Goal: Transaction & Acquisition: Purchase product/service

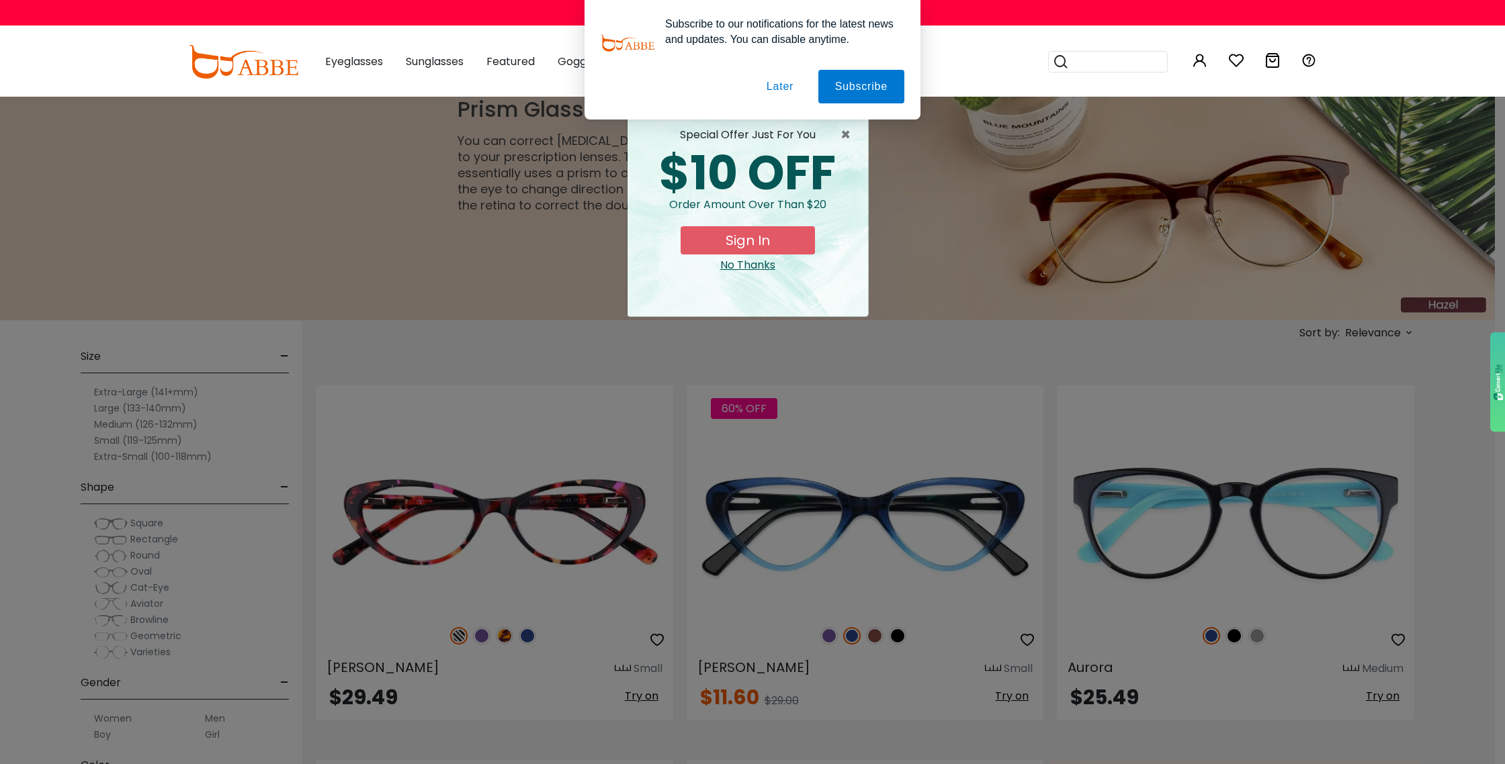
click at [776, 84] on button "Later" at bounding box center [780, 87] width 60 height 34
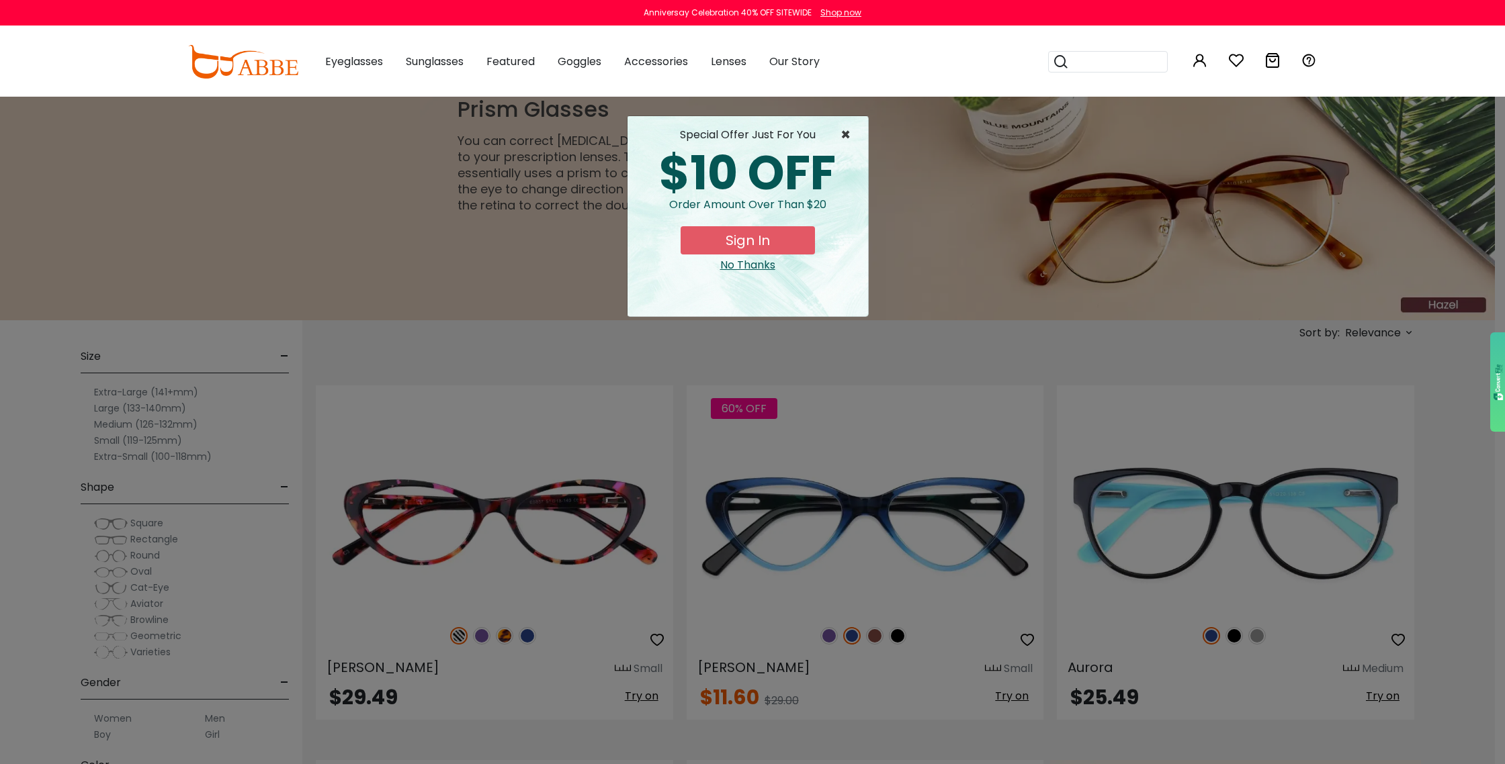
click at [848, 131] on span "×" at bounding box center [848, 135] width 17 height 16
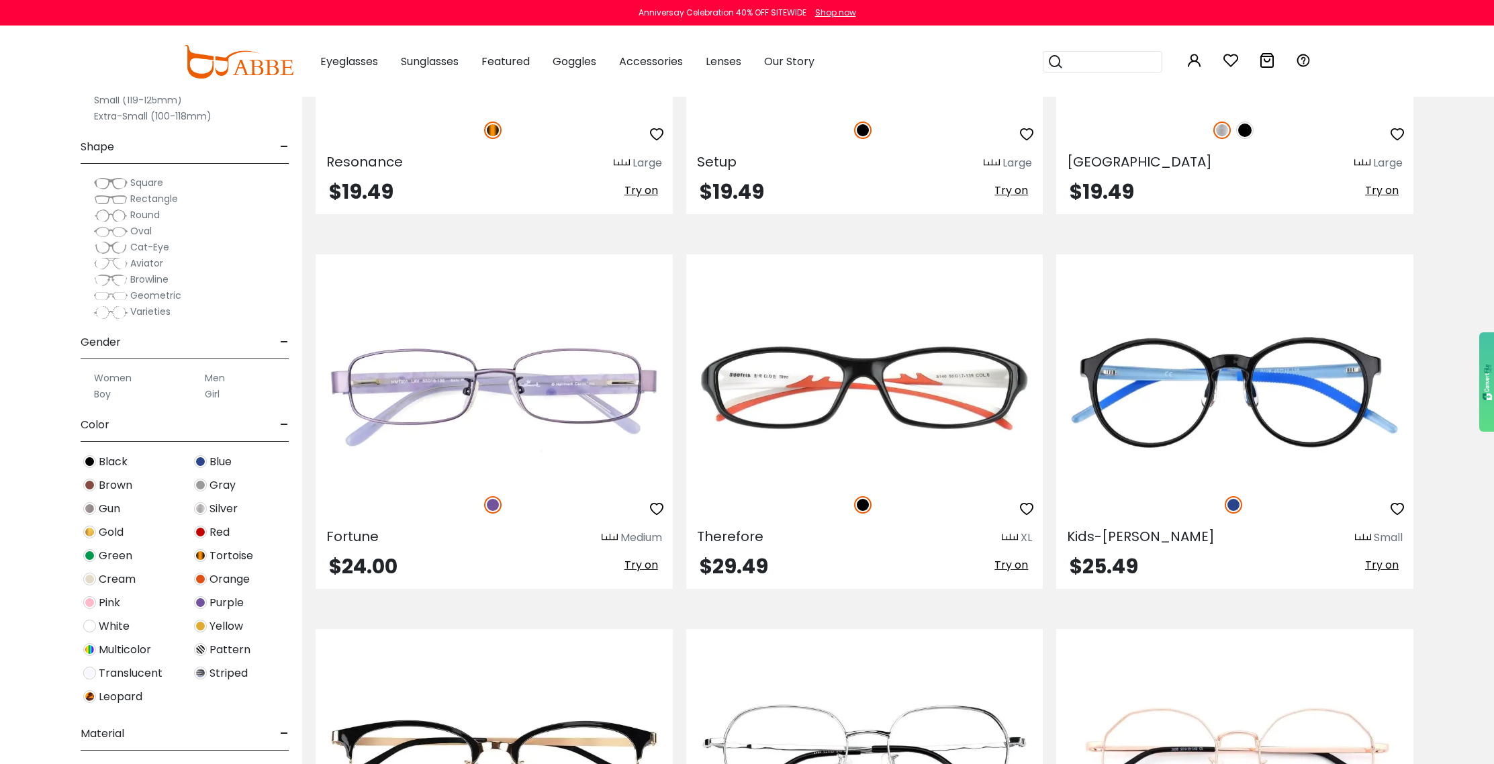
scroll to position [4700, 0]
click at [126, 377] on label "Women" at bounding box center [113, 378] width 38 height 16
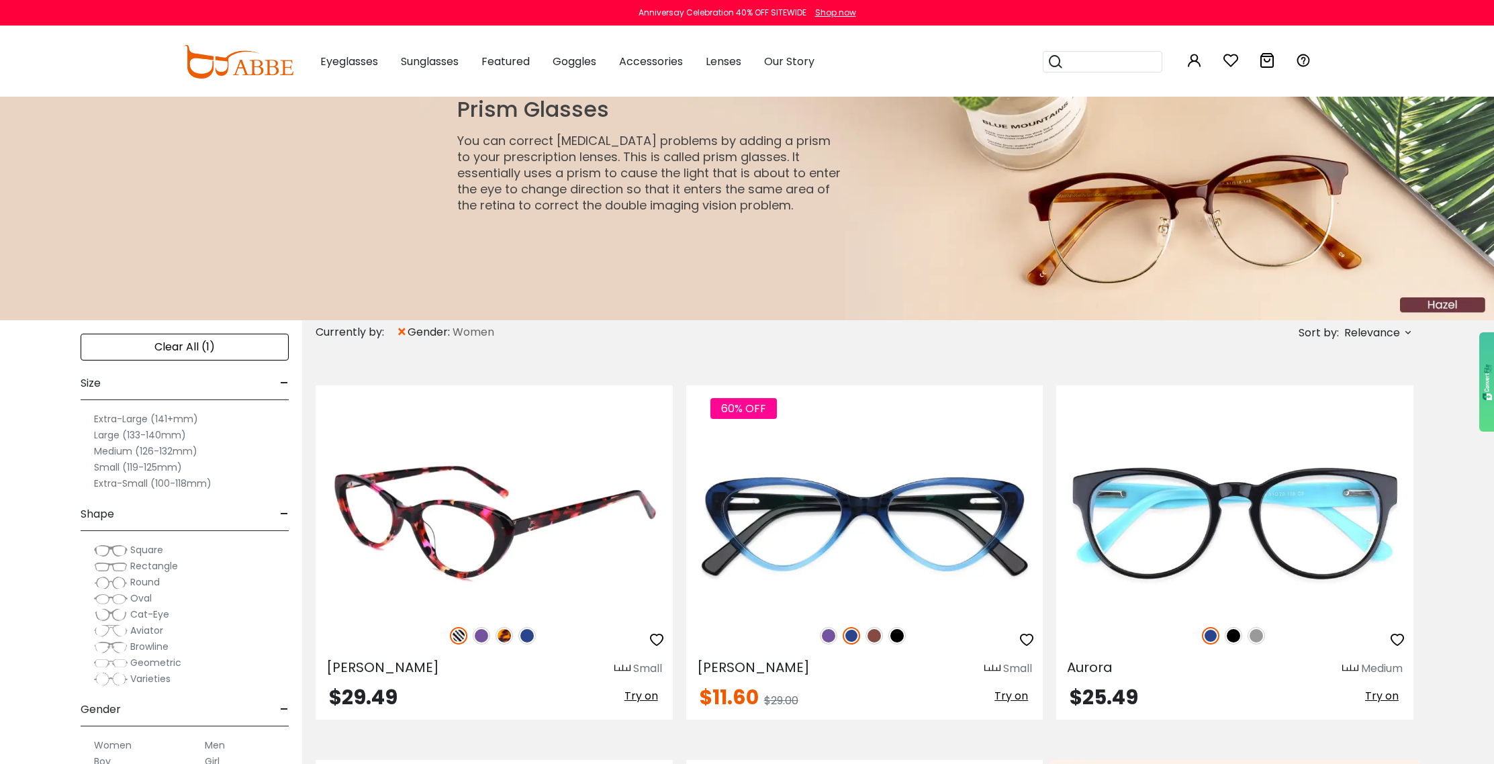
click at [479, 634] on img at bounding box center [481, 635] width 17 height 17
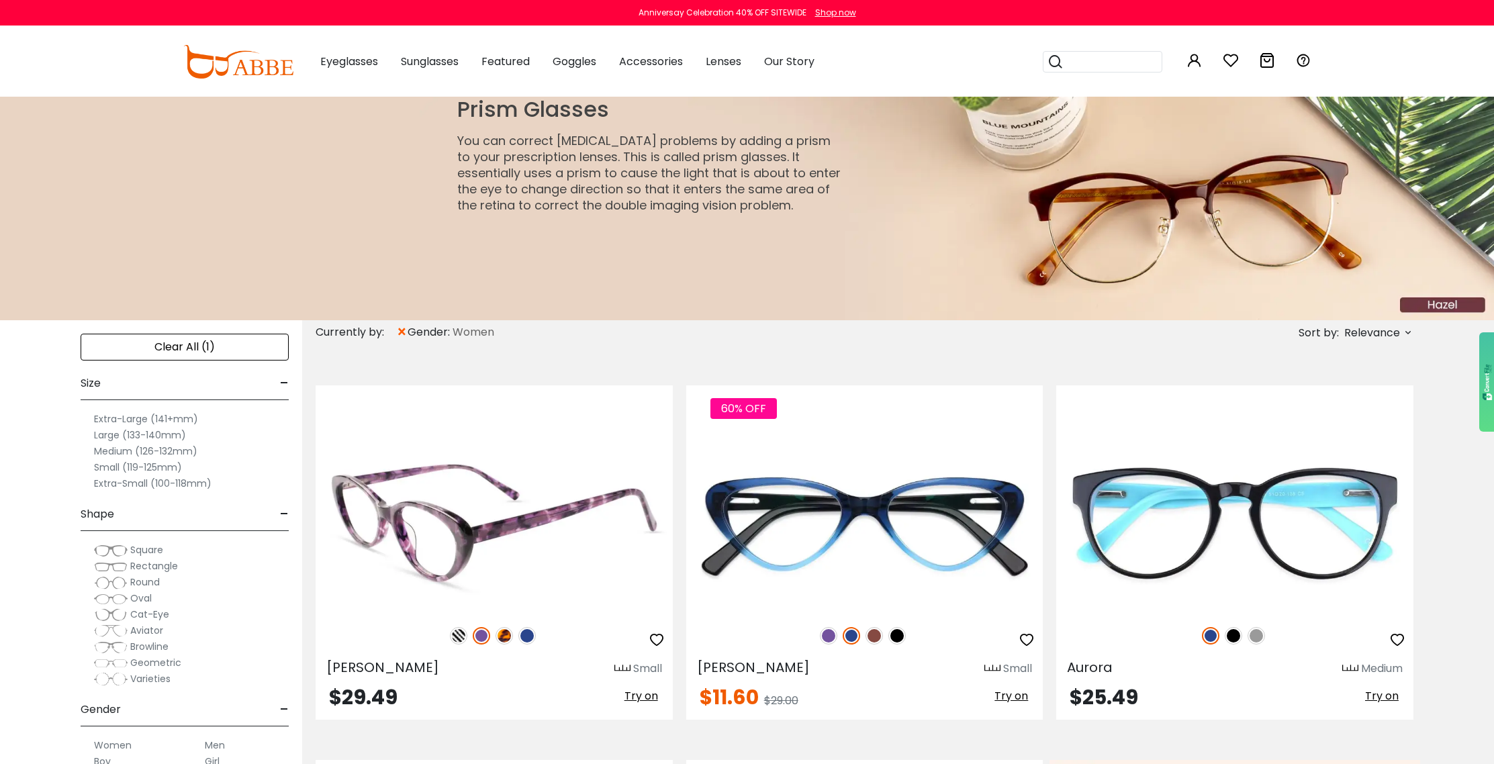
click at [503, 638] on img at bounding box center [504, 635] width 17 height 17
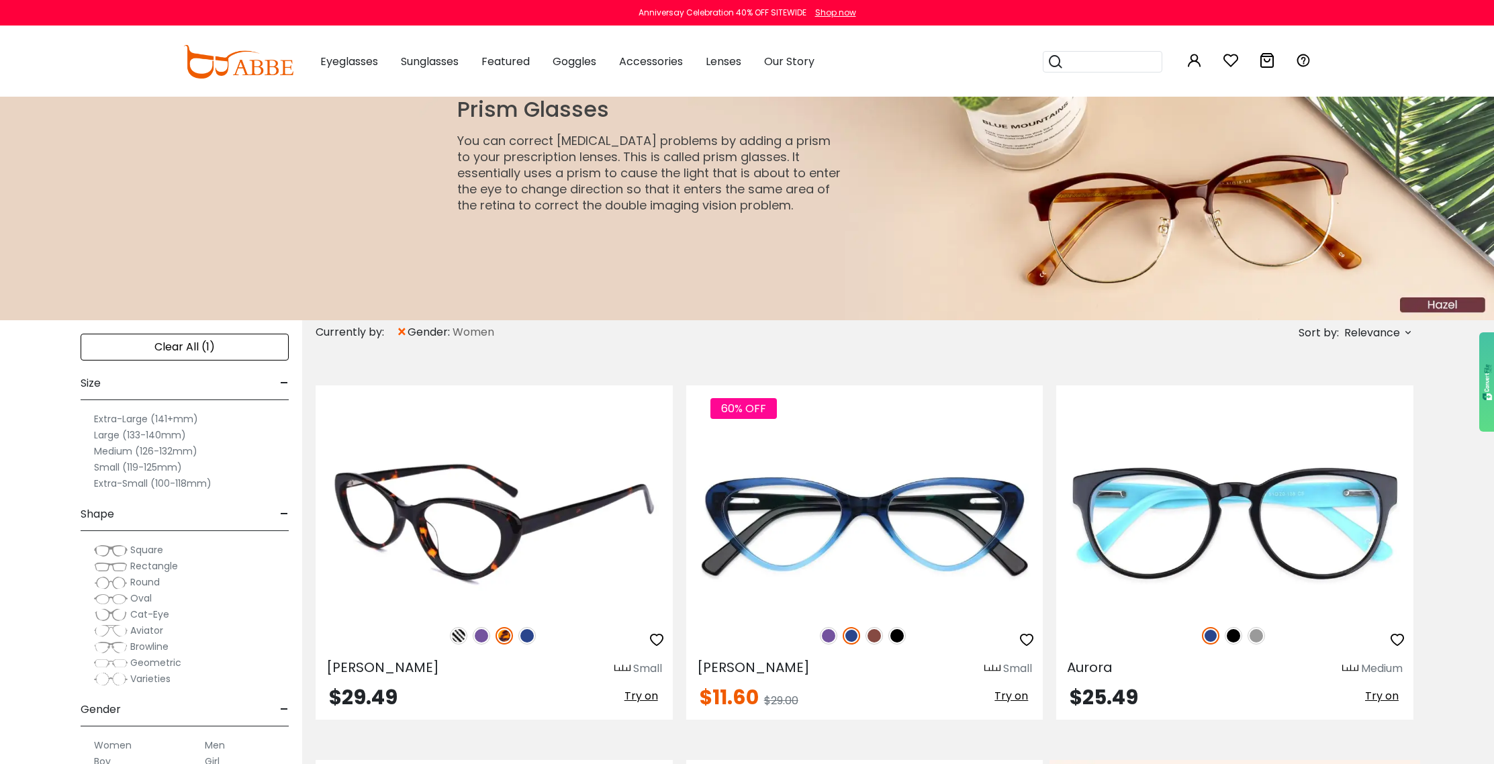
click at [527, 635] on img at bounding box center [527, 635] width 17 height 17
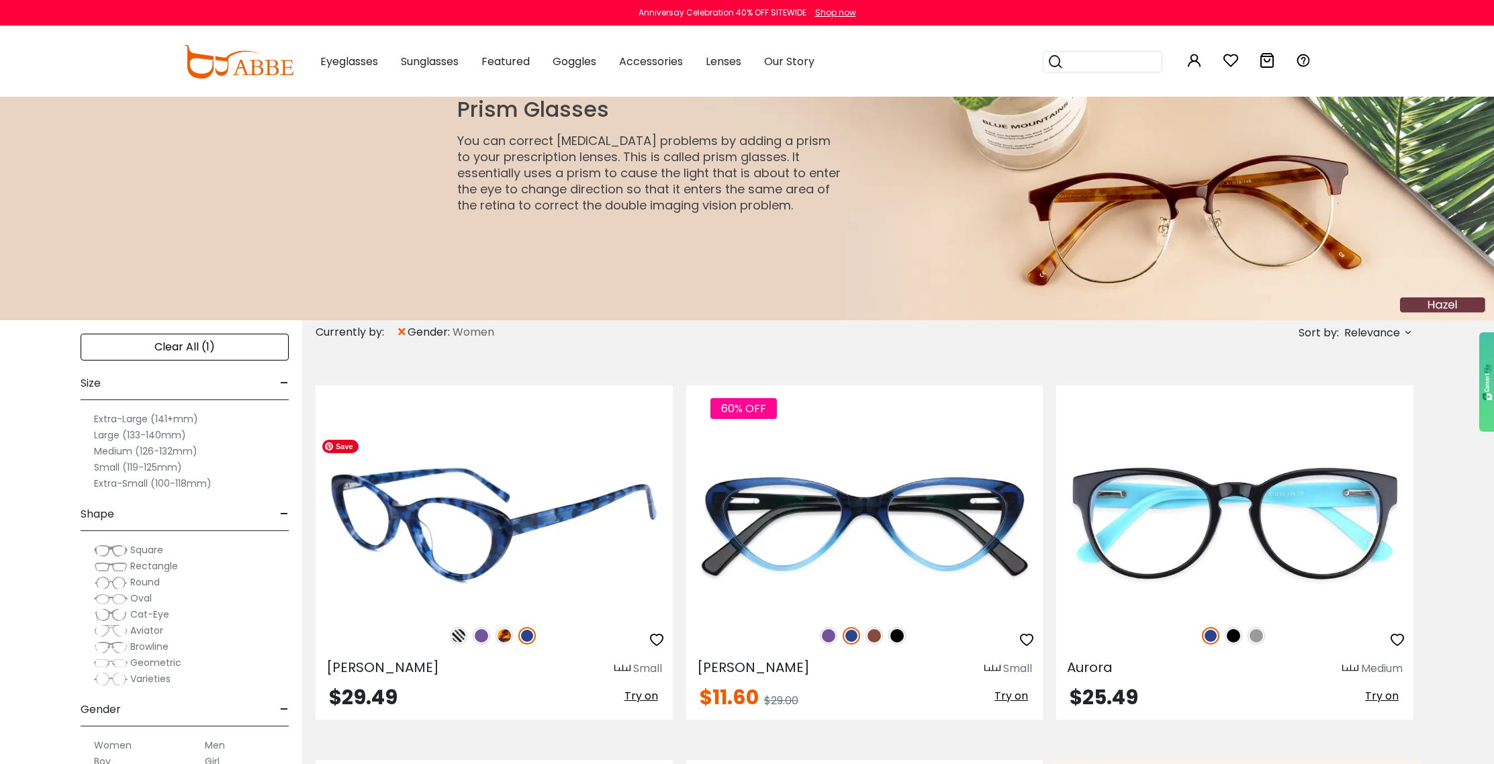
click at [502, 527] on img at bounding box center [494, 523] width 357 height 179
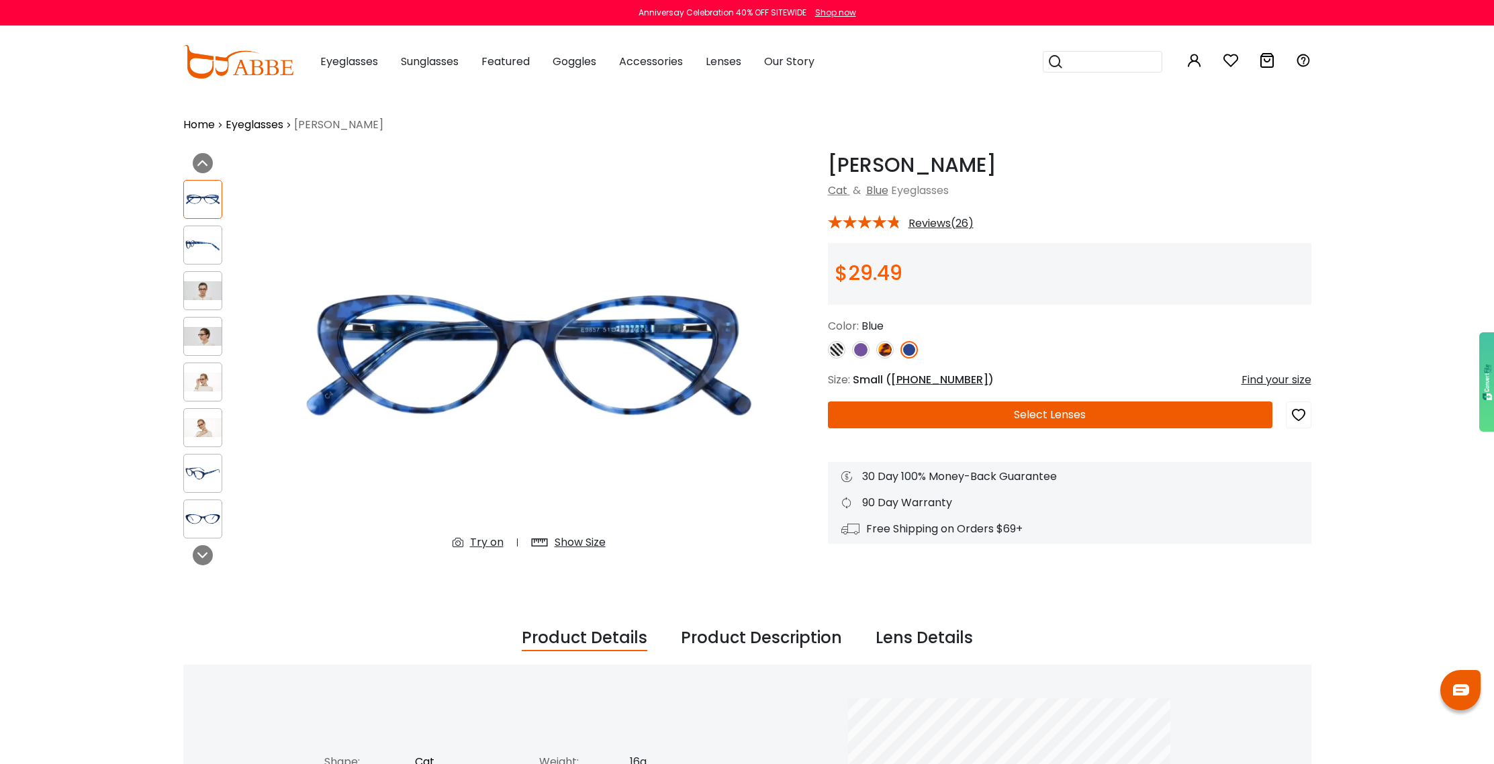
click at [1063, 410] on button "Select Lenses" at bounding box center [1050, 415] width 445 height 27
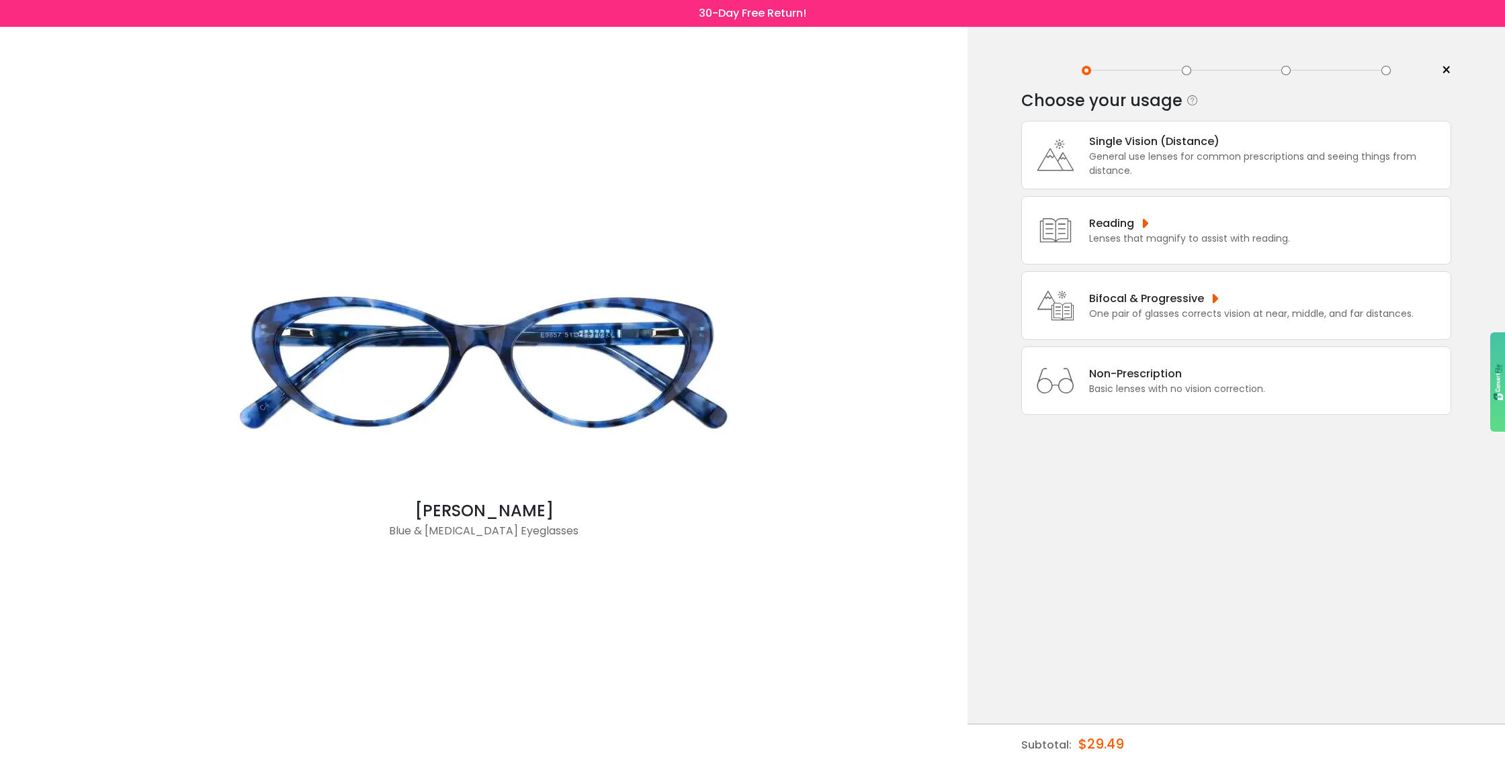
click at [1099, 230] on div "Reading" at bounding box center [1189, 223] width 201 height 17
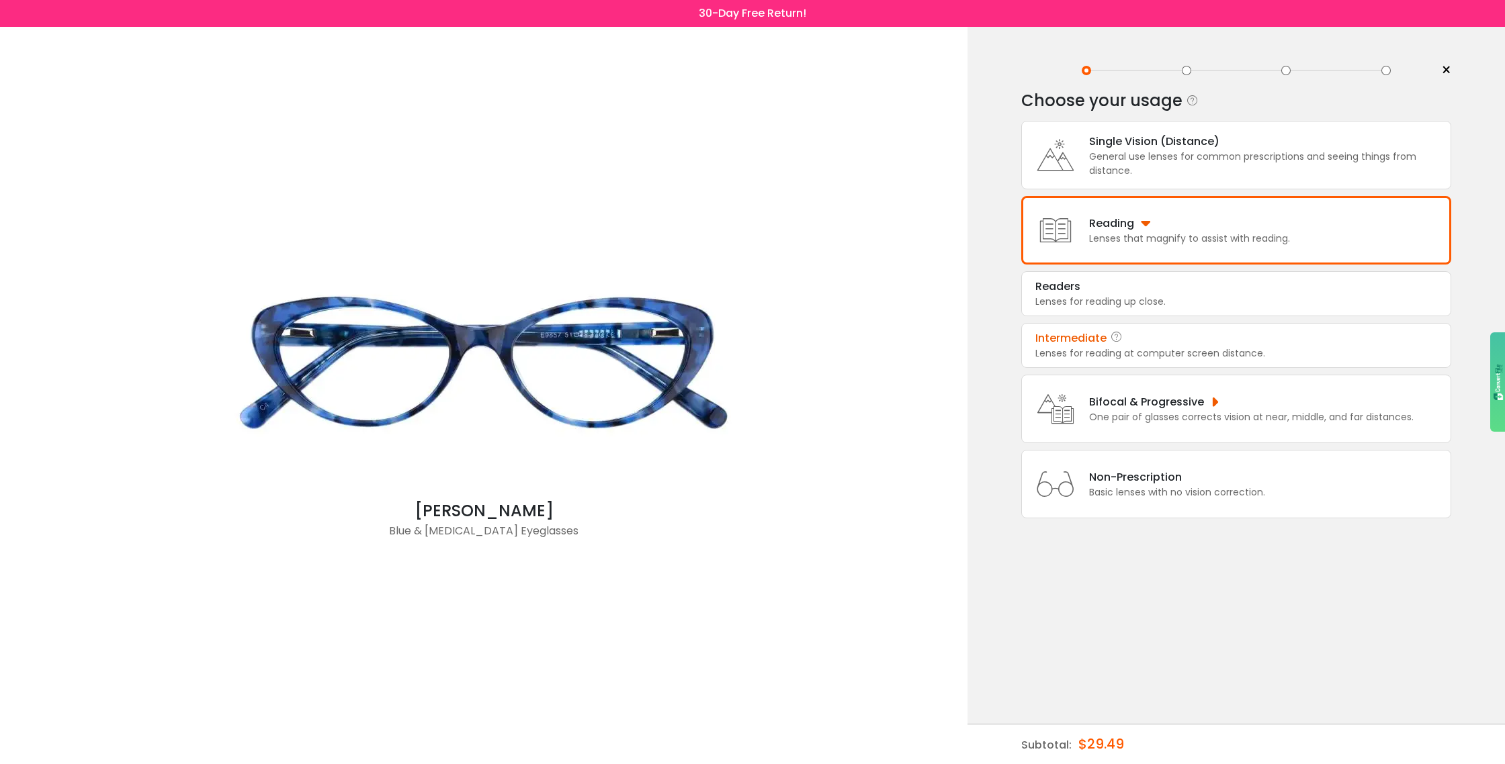
click at [1082, 347] on div "Intermediate" at bounding box center [1070, 338] width 71 height 16
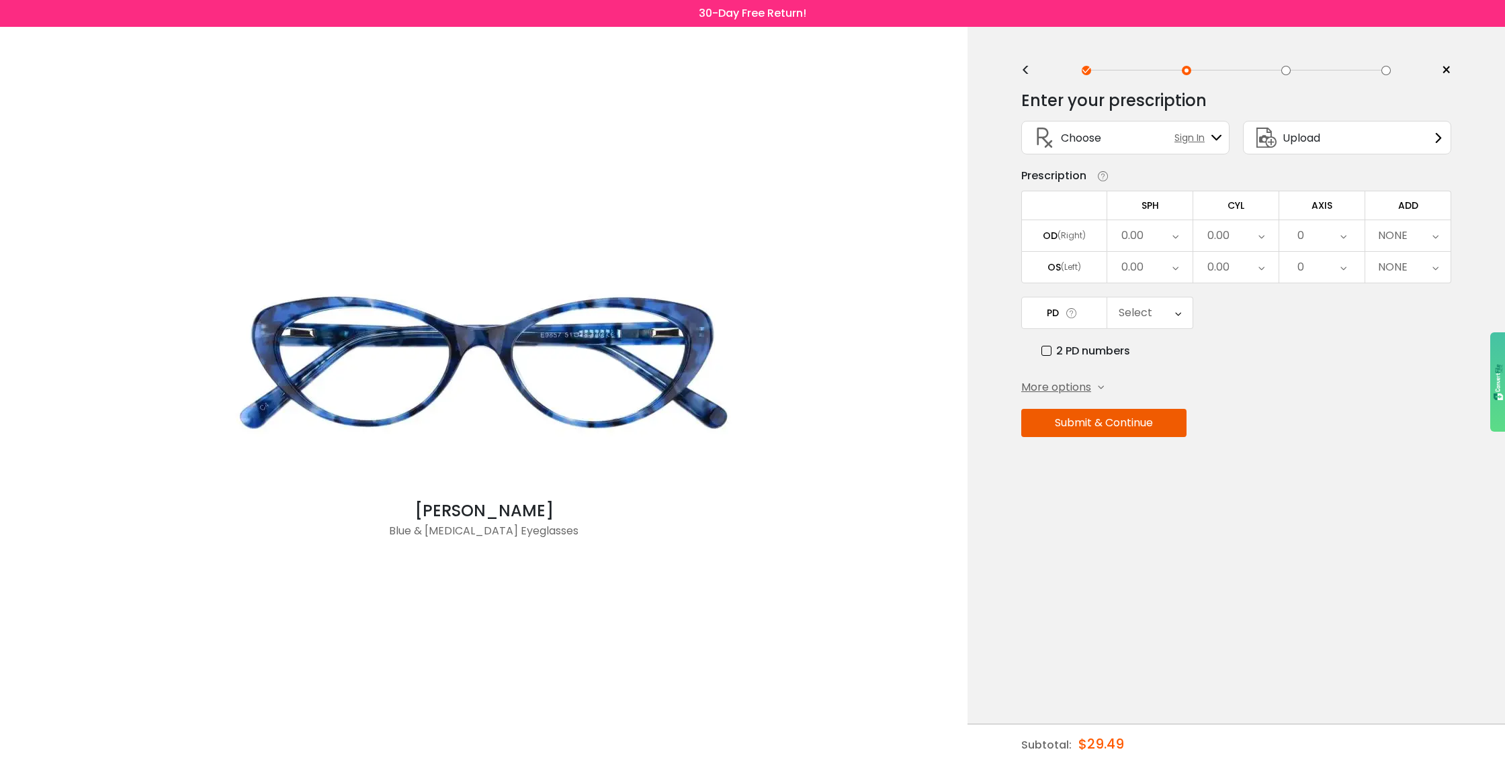
click at [1190, 138] on span "Sign In" at bounding box center [1192, 138] width 37 height 14
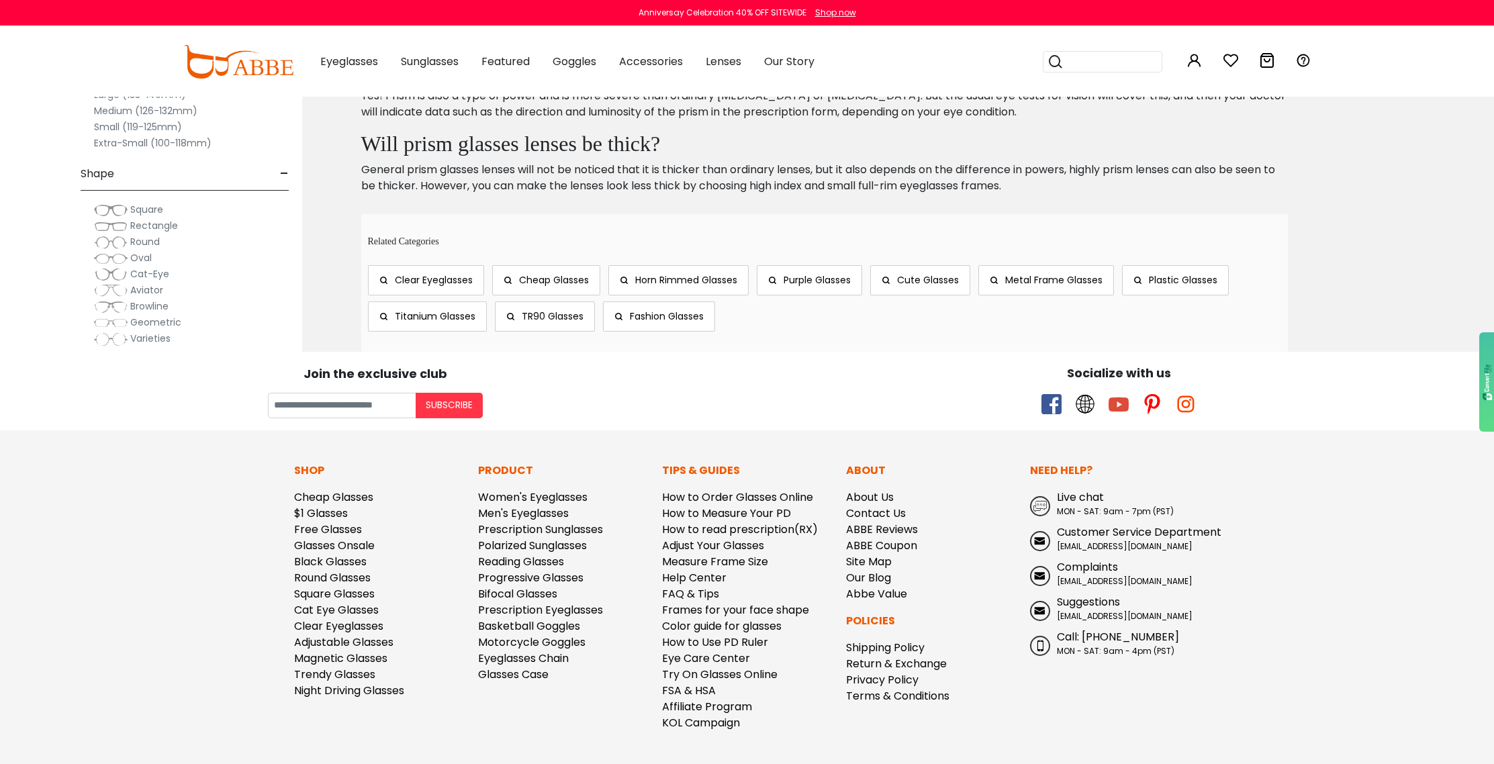
scroll to position [8118, 0]
